Goal: Task Accomplishment & Management: Use online tool/utility

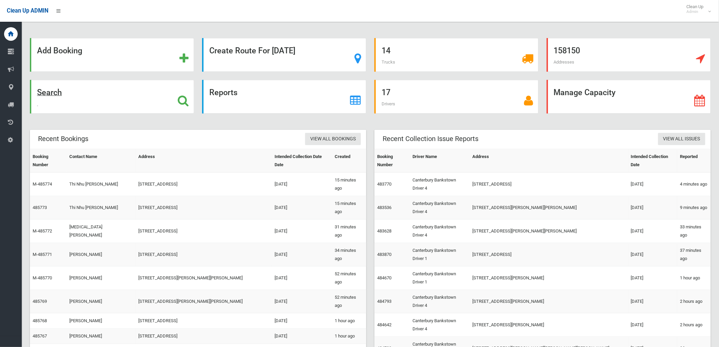
click at [75, 97] on div "Search" at bounding box center [112, 97] width 164 height 34
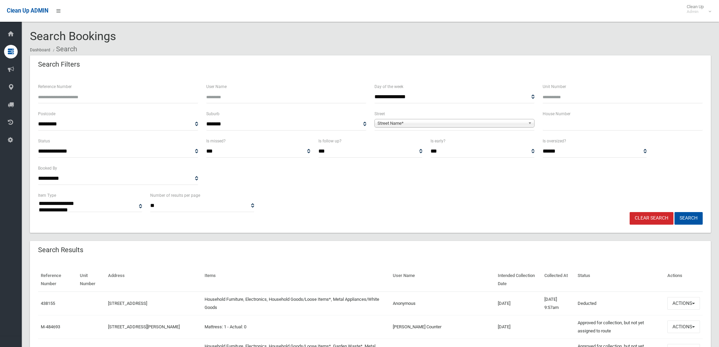
select select
click at [583, 129] on input "text" at bounding box center [623, 124] width 160 height 13
click at [560, 128] on input "text" at bounding box center [623, 124] width 160 height 13
type input "*"
click at [517, 120] on span "Street Name*" at bounding box center [452, 123] width 148 height 8
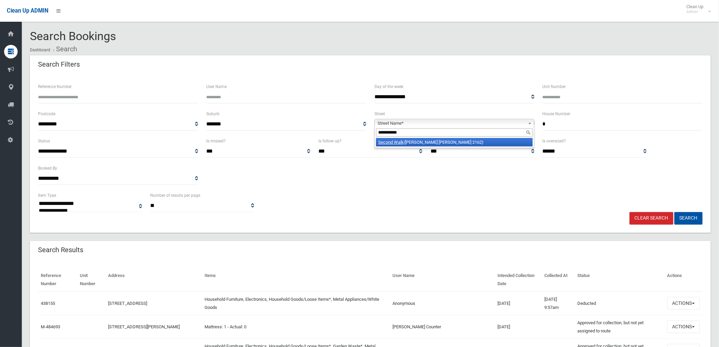
type input "**********"
click at [420, 144] on li "Second Walk (CHESTER HILL 2162)" at bounding box center [454, 142] width 157 height 8
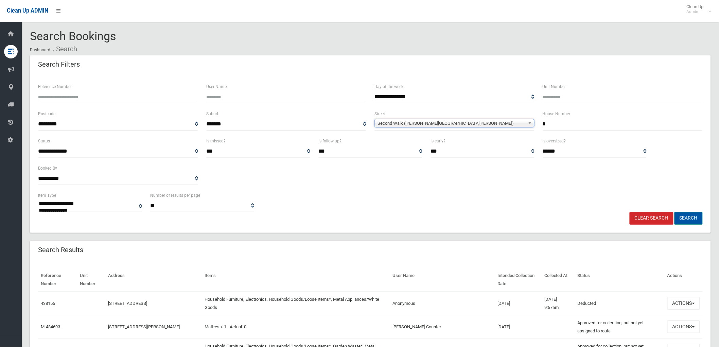
click at [686, 216] on button "Search" at bounding box center [689, 218] width 28 height 13
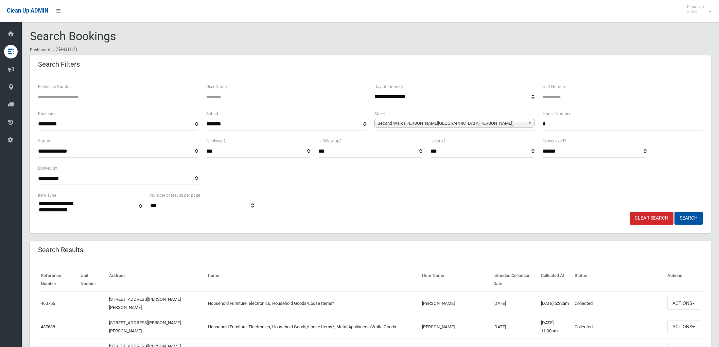
select select
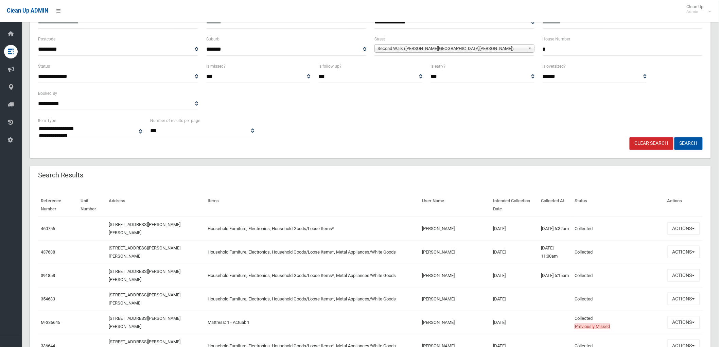
scroll to position [75, 0]
click at [576, 47] on input "*" at bounding box center [623, 48] width 160 height 13
type input "***"
click at [675, 137] on button "Search" at bounding box center [689, 143] width 28 height 13
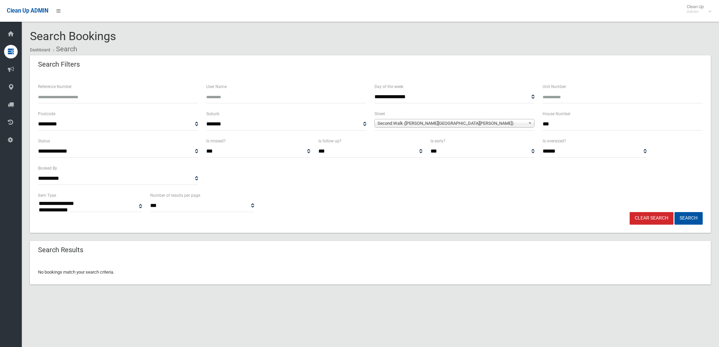
select select
drag, startPoint x: 615, startPoint y: 123, endPoint x: 518, endPoint y: 132, distance: 96.9
click at [518, 132] on div "**********" at bounding box center [370, 123] width 673 height 27
type input "**"
click at [675, 212] on button "Search" at bounding box center [689, 218] width 28 height 13
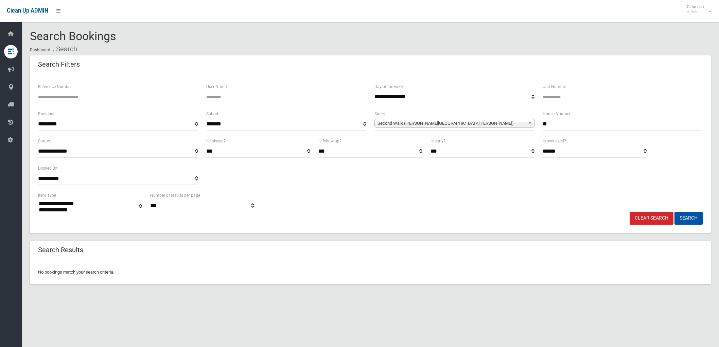
select select
drag, startPoint x: 562, startPoint y: 125, endPoint x: 508, endPoint y: 124, distance: 53.7
click at [508, 124] on div "**********" at bounding box center [370, 123] width 673 height 27
click at [101, 95] on input "Reference Number" at bounding box center [118, 97] width 160 height 13
type input "******"
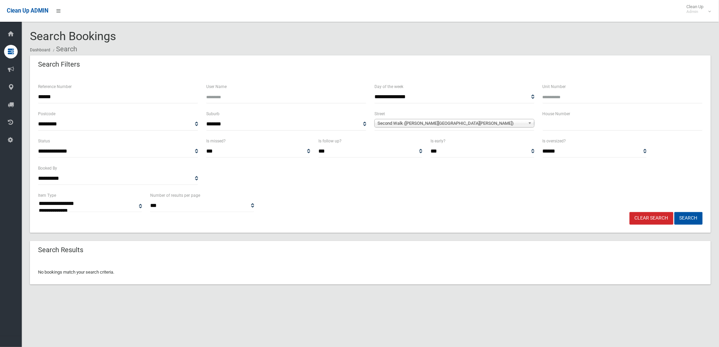
click at [675, 212] on button "Search" at bounding box center [689, 218] width 28 height 13
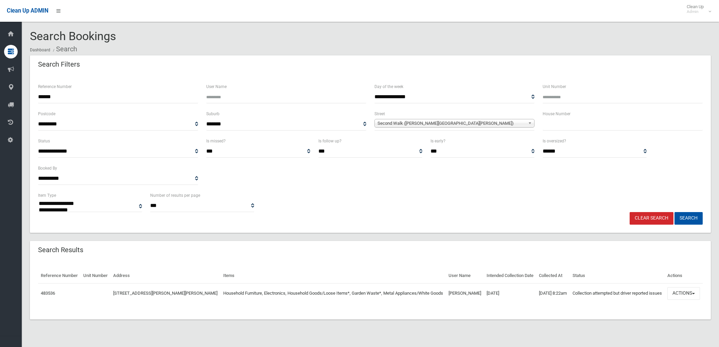
select select
click at [695, 294] on button "Actions" at bounding box center [684, 293] width 33 height 13
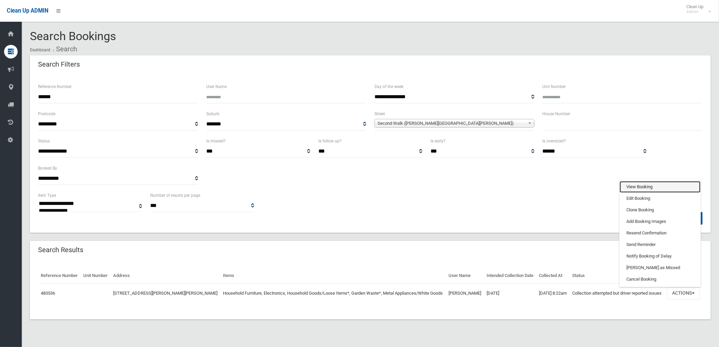
click at [662, 188] on link "View Booking" at bounding box center [660, 187] width 81 height 12
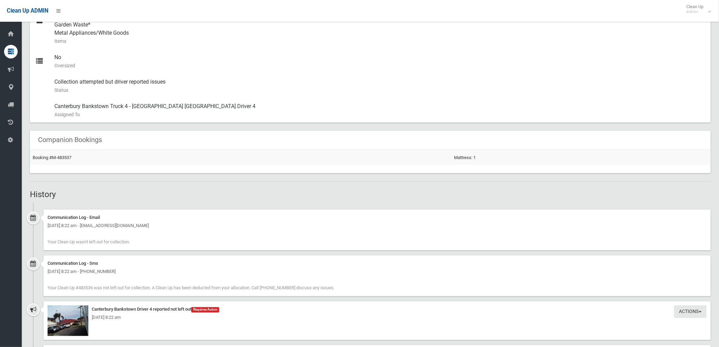
scroll to position [491, 0]
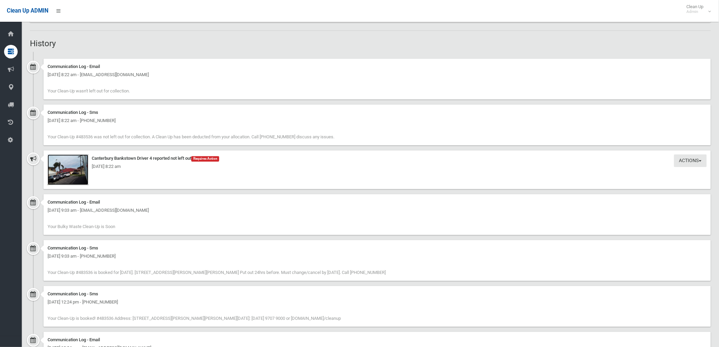
click at [77, 173] on img at bounding box center [68, 170] width 41 height 31
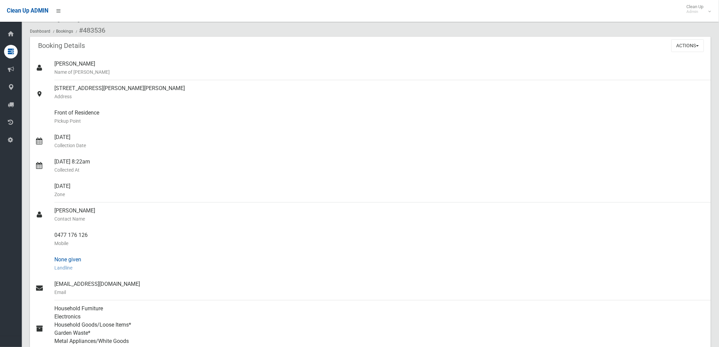
scroll to position [0, 0]
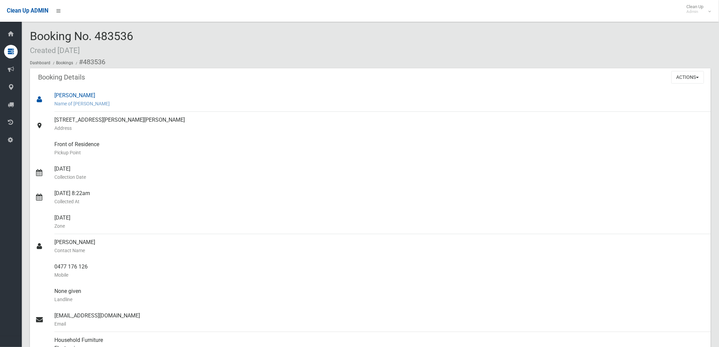
drag, startPoint x: 165, startPoint y: 122, endPoint x: 45, endPoint y: 109, distance: 121.0
click at [45, 109] on ul "Amanda Nguyen Name of Booker 5 Second Walk, CHESTER HILL NSW 2162 Address Front…" at bounding box center [370, 274] width 681 height 375
click at [190, 118] on div "5 Second Walk, CHESTER HILL NSW 2162 Address" at bounding box center [379, 124] width 651 height 24
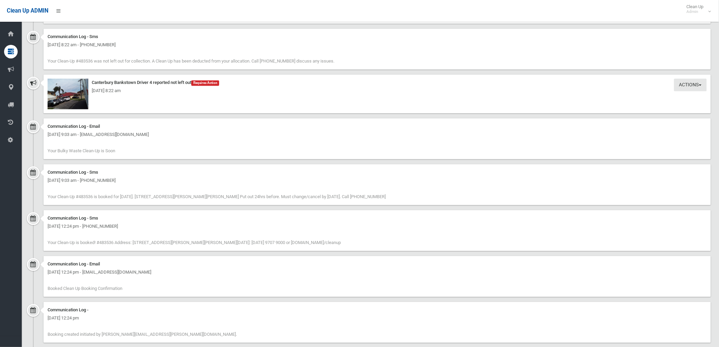
scroll to position [580, 0]
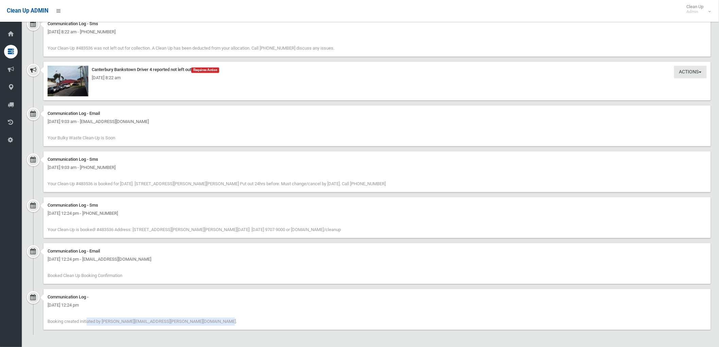
drag, startPoint x: 181, startPoint y: 324, endPoint x: 45, endPoint y: 322, distance: 136.3
click at [45, 322] on div "Communication Log - Friday 5th September 2025 - 12:24 pm Booking created initia…" at bounding box center [378, 309] width 668 height 41
click at [177, 325] on div "Communication Log - Friday 5th September 2025 - 12:24 pm Booking created initia…" at bounding box center [378, 309] width 668 height 41
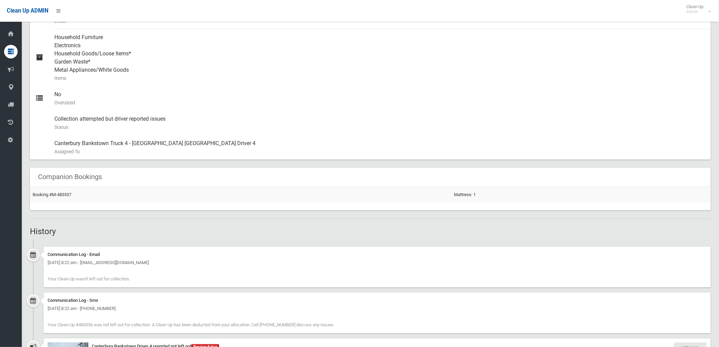
scroll to position [302, 0]
click at [311, 121] on div "Collection attempted but driver reported issues Status This booking was complet…" at bounding box center [379, 124] width 651 height 24
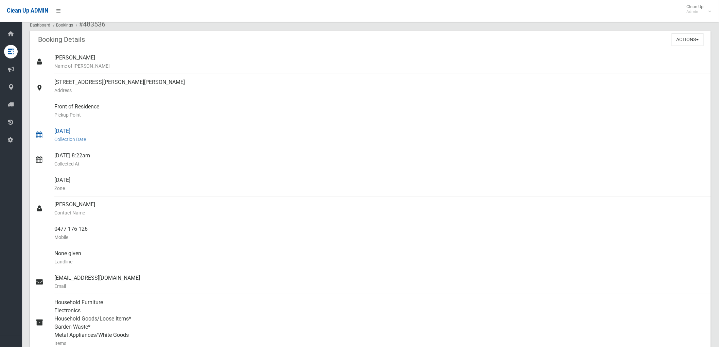
scroll to position [0, 0]
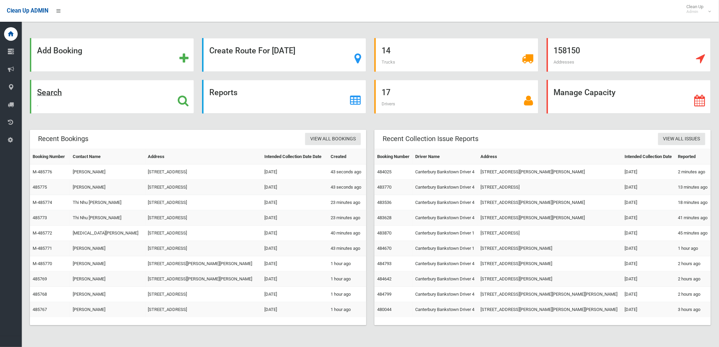
click at [92, 92] on div "Search" at bounding box center [112, 97] width 164 height 34
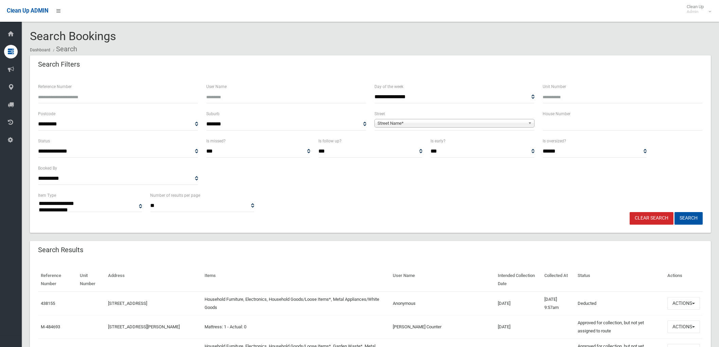
select select
click at [630, 120] on input "text" at bounding box center [623, 124] width 160 height 13
type input "*"
click at [508, 120] on span "Street Name*" at bounding box center [452, 123] width 148 height 8
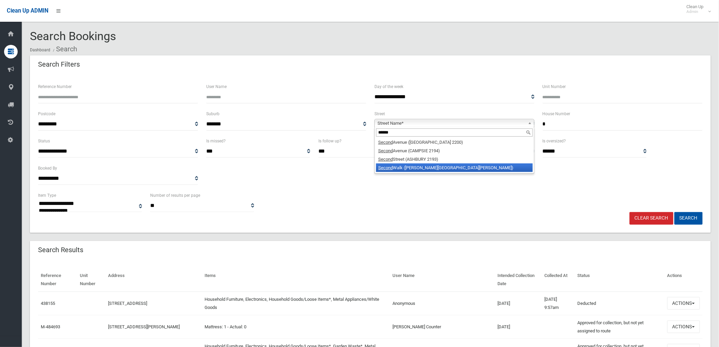
type input "******"
click at [468, 167] on li "Second Walk ([PERSON_NAME][GEOGRAPHIC_DATA][PERSON_NAME])" at bounding box center [454, 168] width 157 height 8
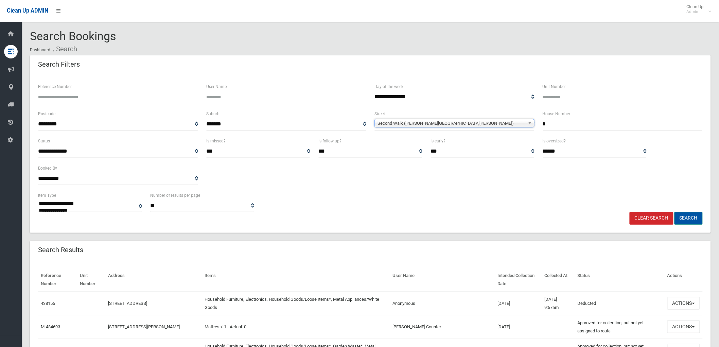
click at [684, 222] on button "Search" at bounding box center [689, 218] width 28 height 13
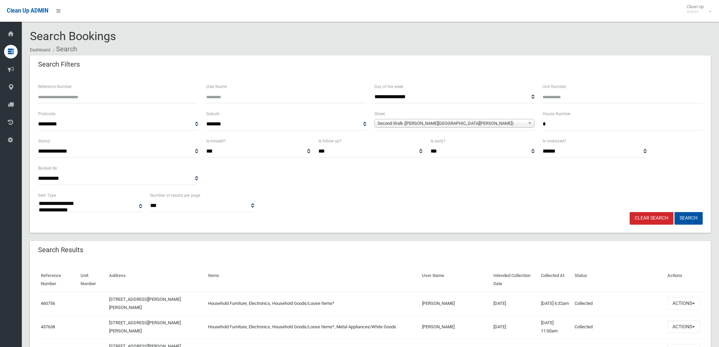
select select
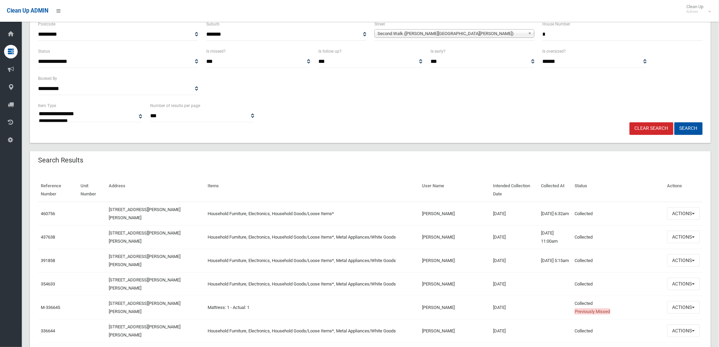
scroll to position [113, 0]
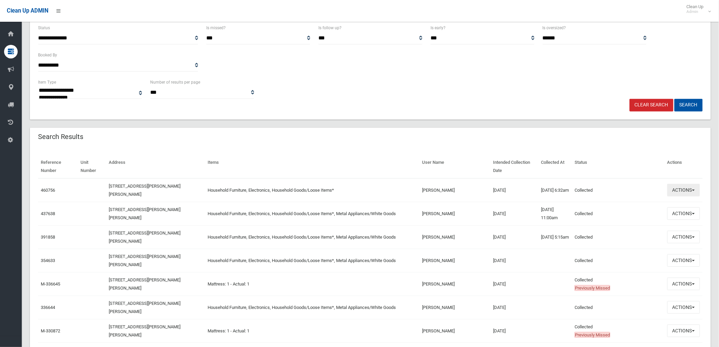
click at [696, 189] on button "Actions" at bounding box center [684, 190] width 33 height 13
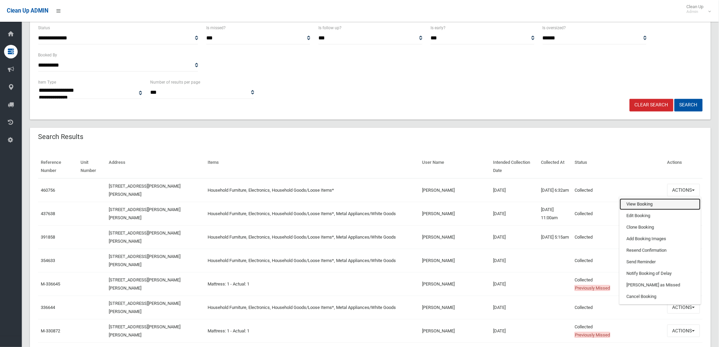
click at [661, 200] on link "View Booking" at bounding box center [660, 205] width 81 height 12
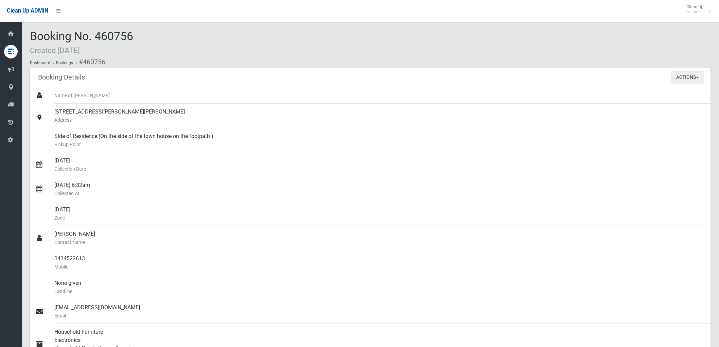
click at [686, 81] on button "Actions" at bounding box center [688, 77] width 33 height 13
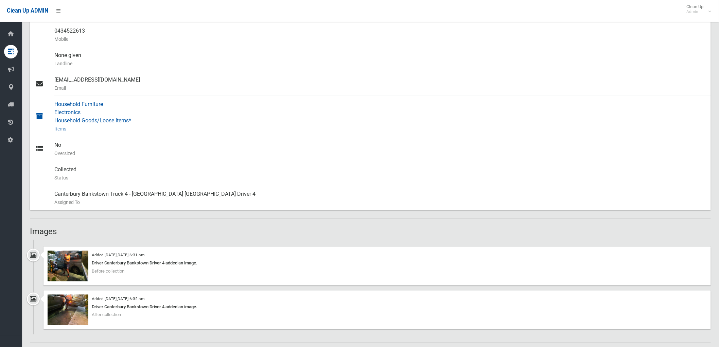
scroll to position [340, 0]
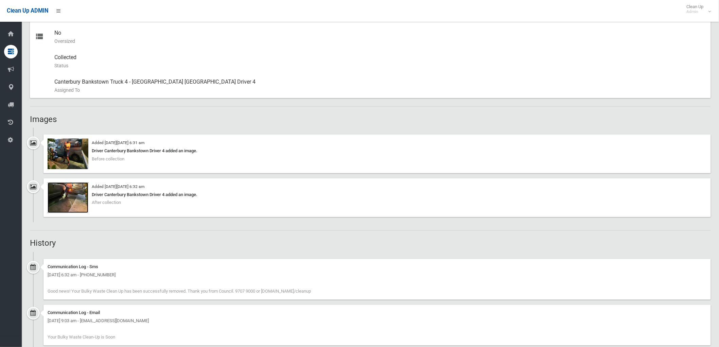
click at [78, 204] on img at bounding box center [68, 198] width 41 height 31
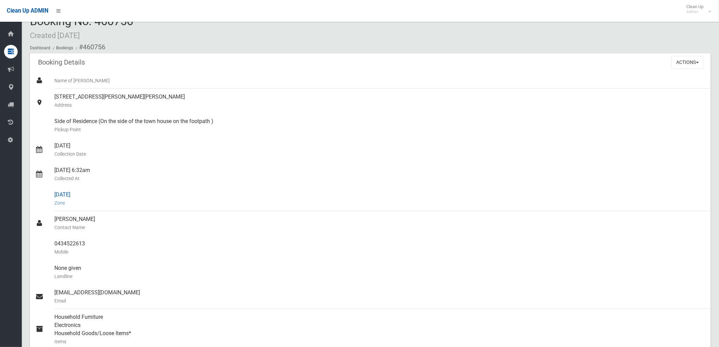
scroll to position [0, 0]
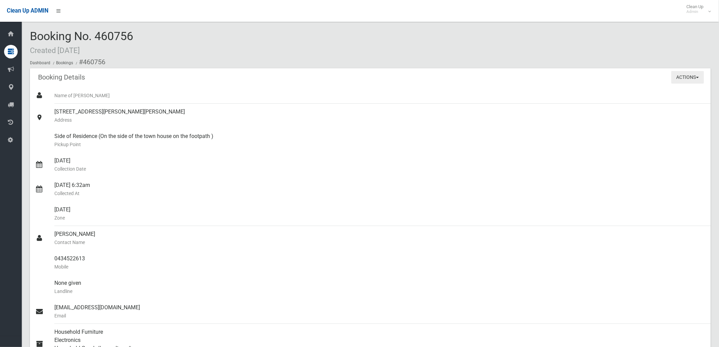
click at [692, 75] on button "Actions" at bounding box center [688, 77] width 33 height 13
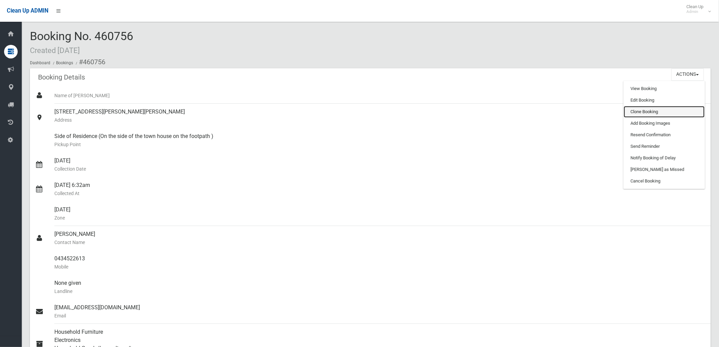
click at [669, 108] on link "Clone Booking" at bounding box center [664, 112] width 81 height 12
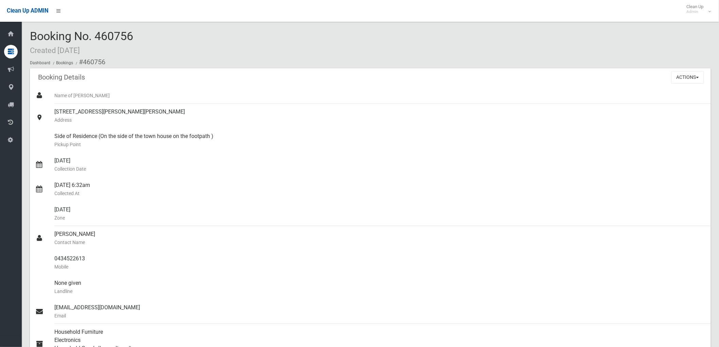
drag, startPoint x: 97, startPoint y: 31, endPoint x: 154, endPoint y: 32, distance: 57.8
click at [154, 32] on div "Booking No. 460756 Created [DATE] Dashboard Bookings #460756" at bounding box center [370, 49] width 681 height 38
click at [152, 34] on div "Booking No. 460756 Created [DATE] Dashboard Bookings #460756" at bounding box center [370, 49] width 681 height 38
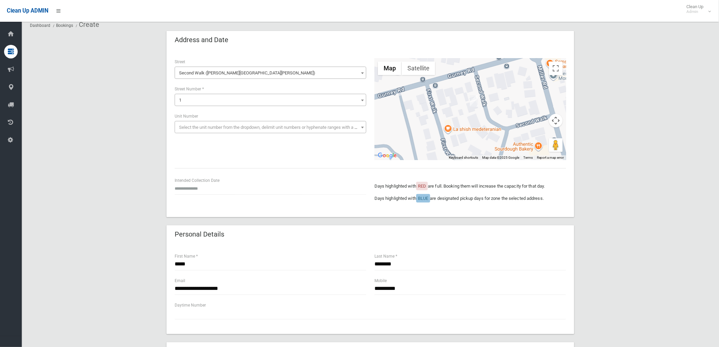
scroll to position [38, 0]
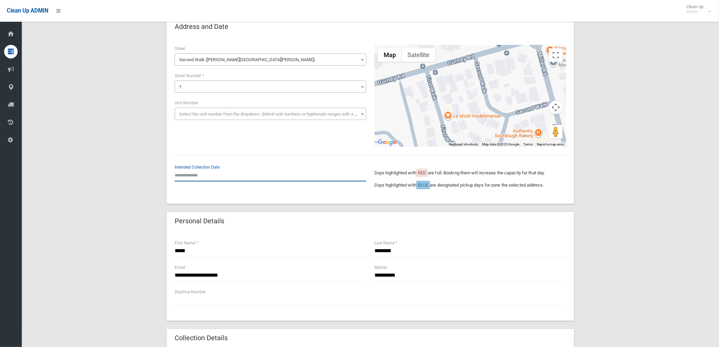
click at [184, 176] on input "text" at bounding box center [271, 175] width 192 height 13
click at [120, 172] on div "**********" at bounding box center [370, 313] width 681 height 590
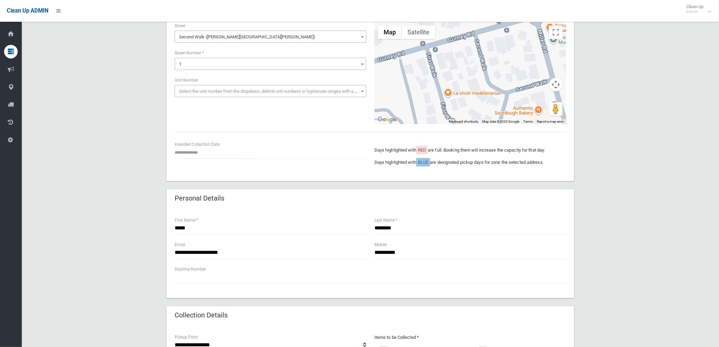
scroll to position [0, 0]
